Goal: Task Accomplishment & Management: Use online tool/utility

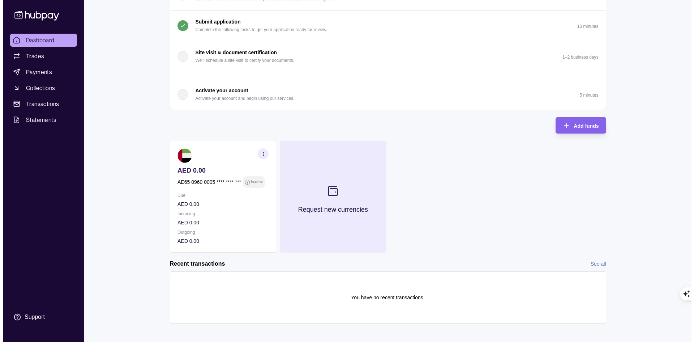
scroll to position [97, 0]
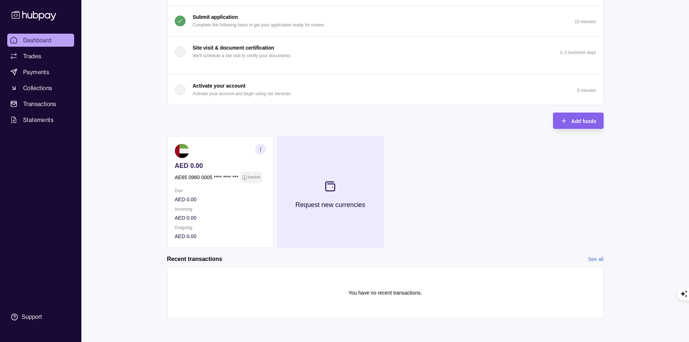
click at [334, 190] on icon at bounding box center [330, 186] width 9 height 9
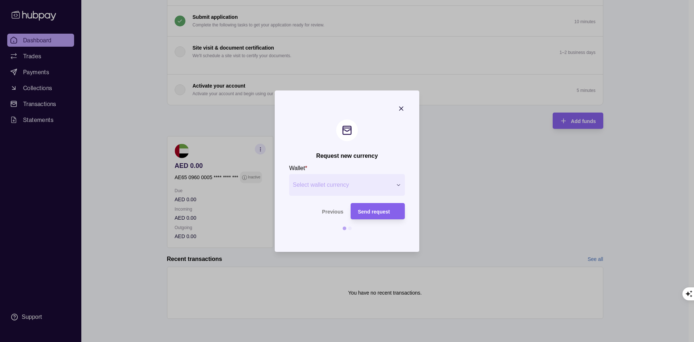
click at [334, 188] on span "Select wallet currency" at bounding box center [342, 184] width 99 height 9
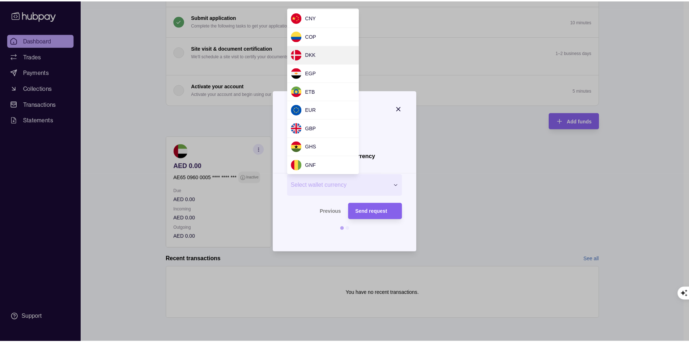
scroll to position [108, 0]
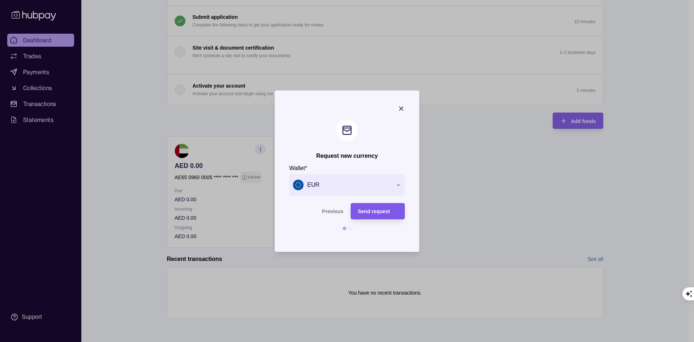
click at [373, 209] on span "Send request" at bounding box center [374, 211] width 32 height 6
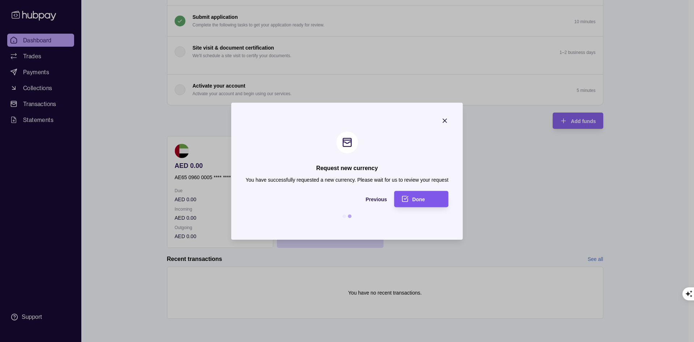
click at [411, 198] on div "Done" at bounding box center [416, 199] width 51 height 16
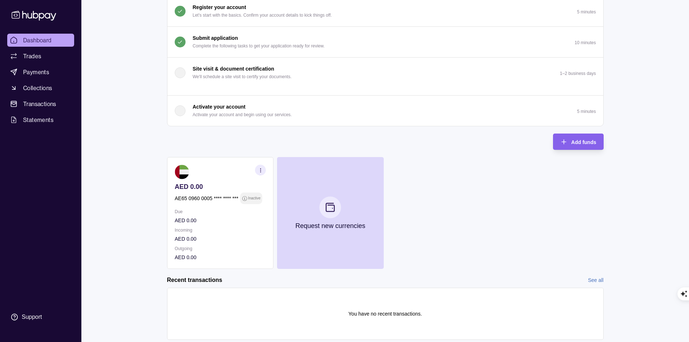
scroll to position [97, 0]
